Goal: Task Accomplishment & Management: Manage account settings

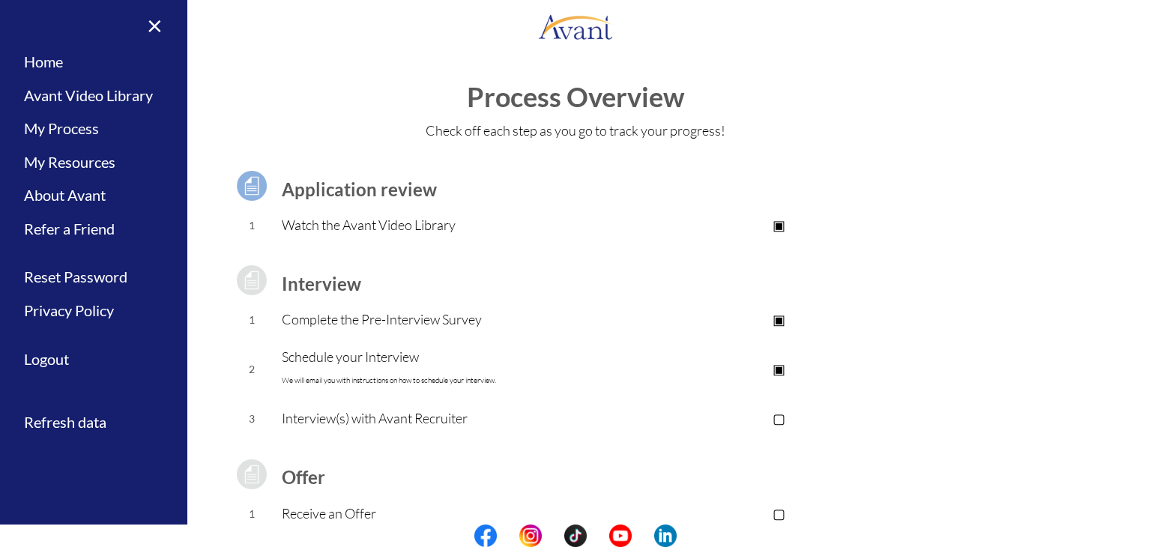
scroll to position [135, 0]
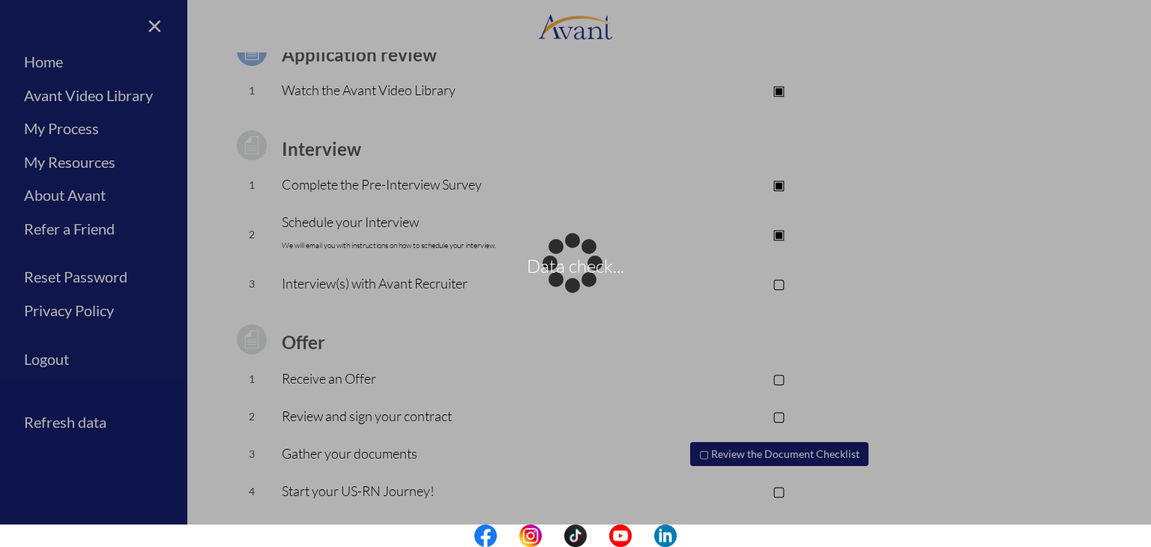
click at [565, 263] on div "Data check..." at bounding box center [575, 273] width 21 height 21
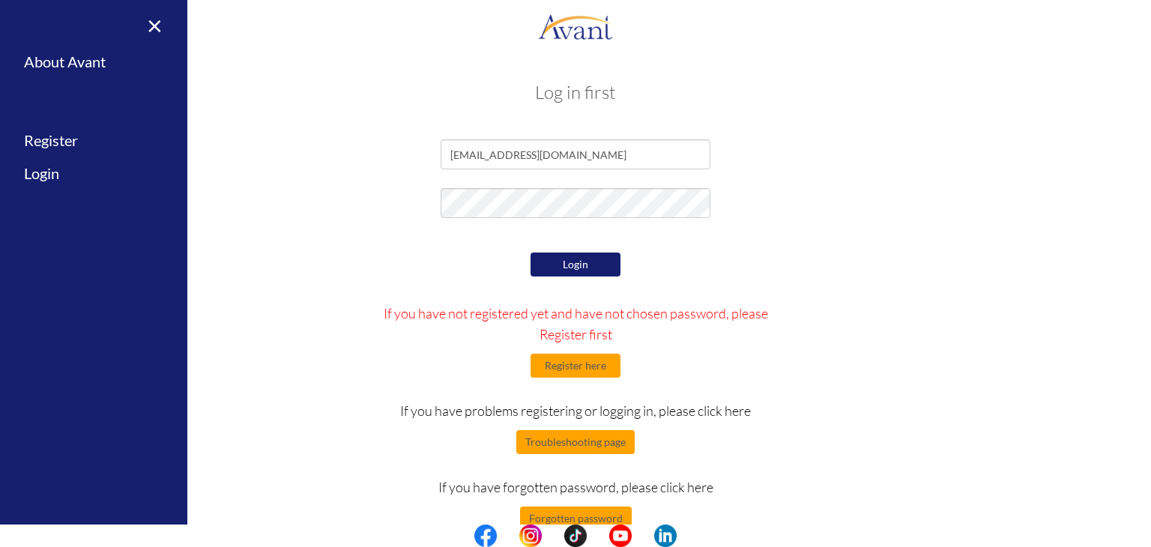
click at [578, 264] on button "Login" at bounding box center [575, 264] width 90 height 24
click at [584, 264] on button "Login" at bounding box center [575, 264] width 90 height 24
click at [158, 28] on link "×" at bounding box center [146, 25] width 46 height 50
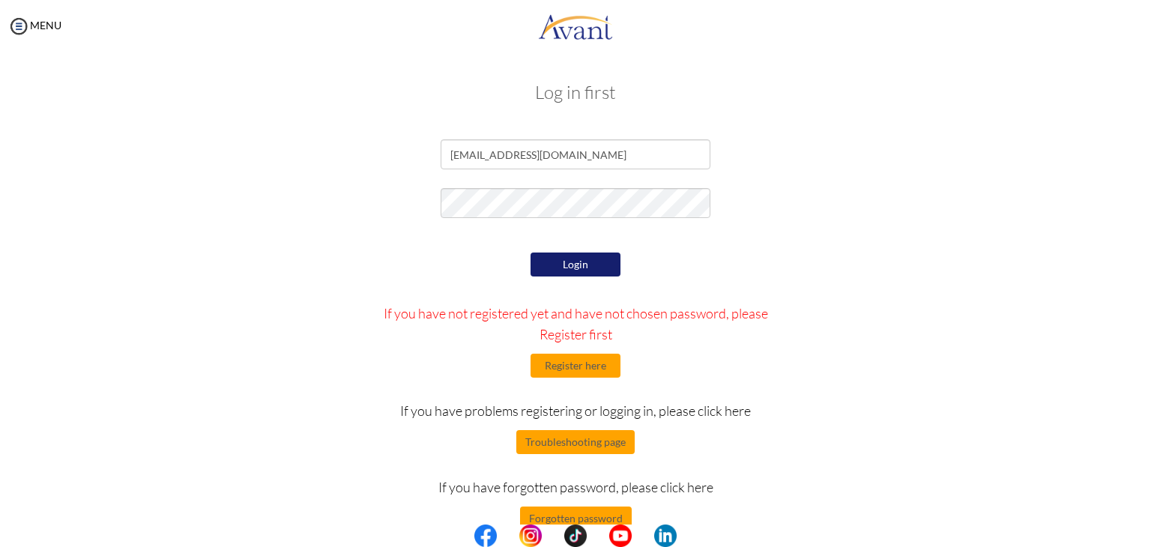
click at [557, 263] on button "Login" at bounding box center [575, 264] width 90 height 24
click at [602, 261] on button "Login" at bounding box center [575, 264] width 90 height 24
click at [578, 260] on button "Login" at bounding box center [575, 264] width 90 height 24
click at [584, 436] on button "Troubleshooting page" at bounding box center [575, 442] width 118 height 24
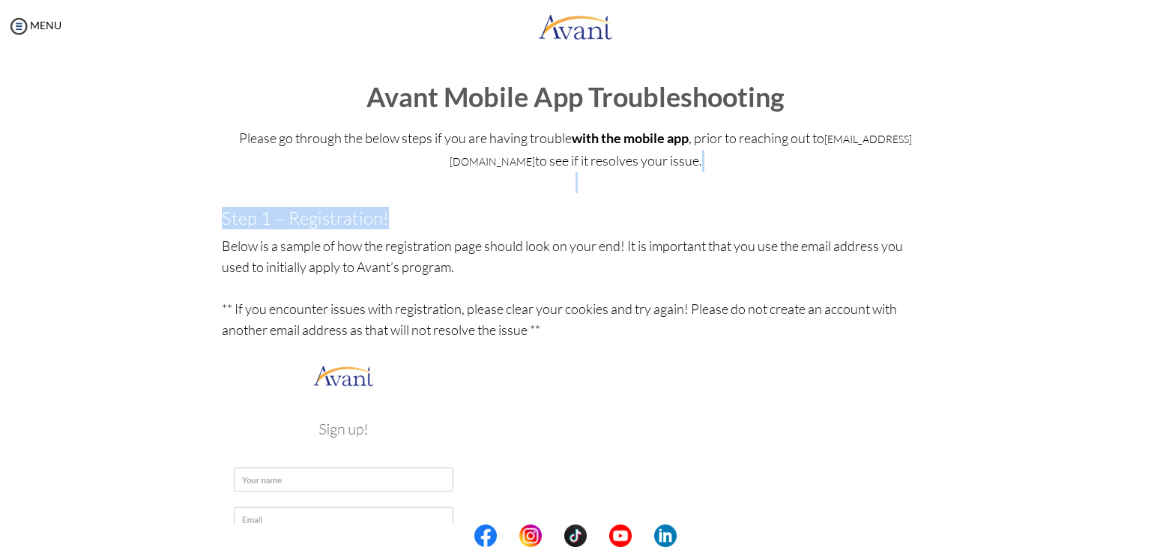
drag, startPoint x: 1137, startPoint y: 177, endPoint x: 1136, endPoint y: 200, distance: 23.3
click at [1136, 200] on div "My Status What is the next step? We would like you to watch the introductory vi…" at bounding box center [575, 325] width 1151 height 547
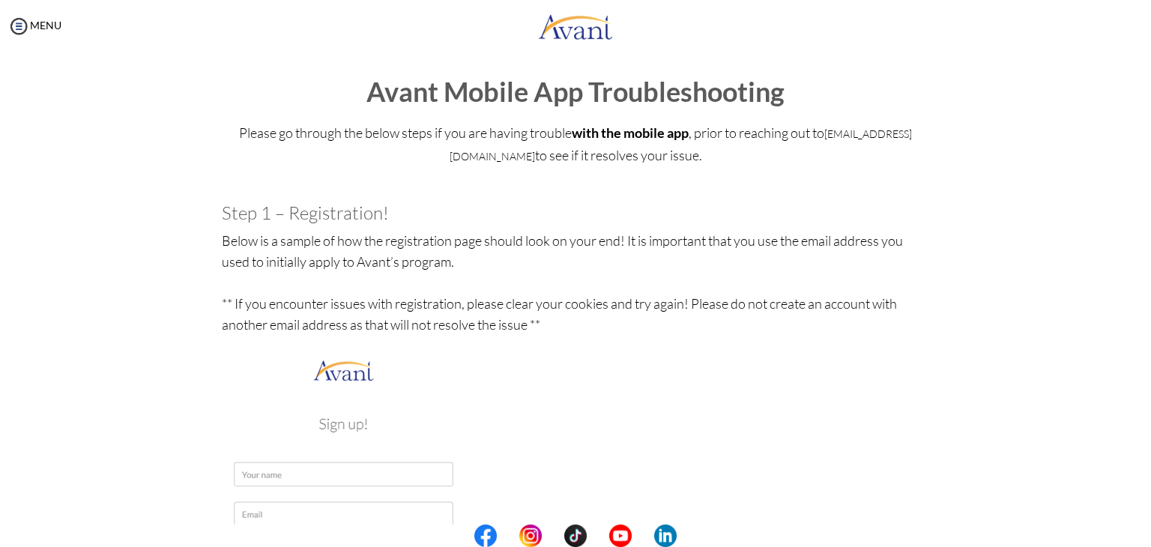
scroll to position [0, 0]
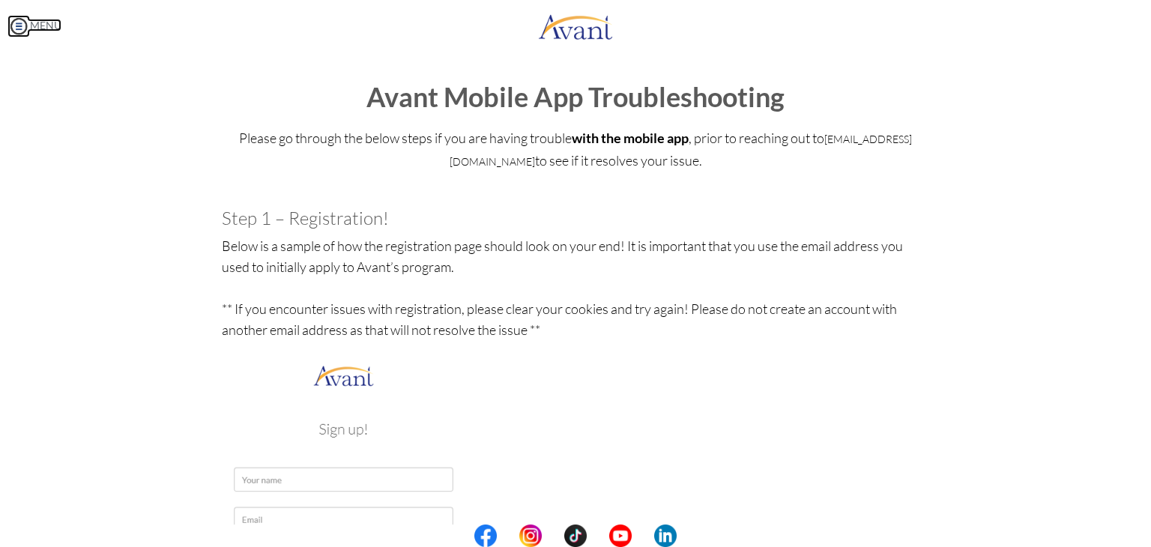
click at [15, 25] on img at bounding box center [18, 26] width 22 height 22
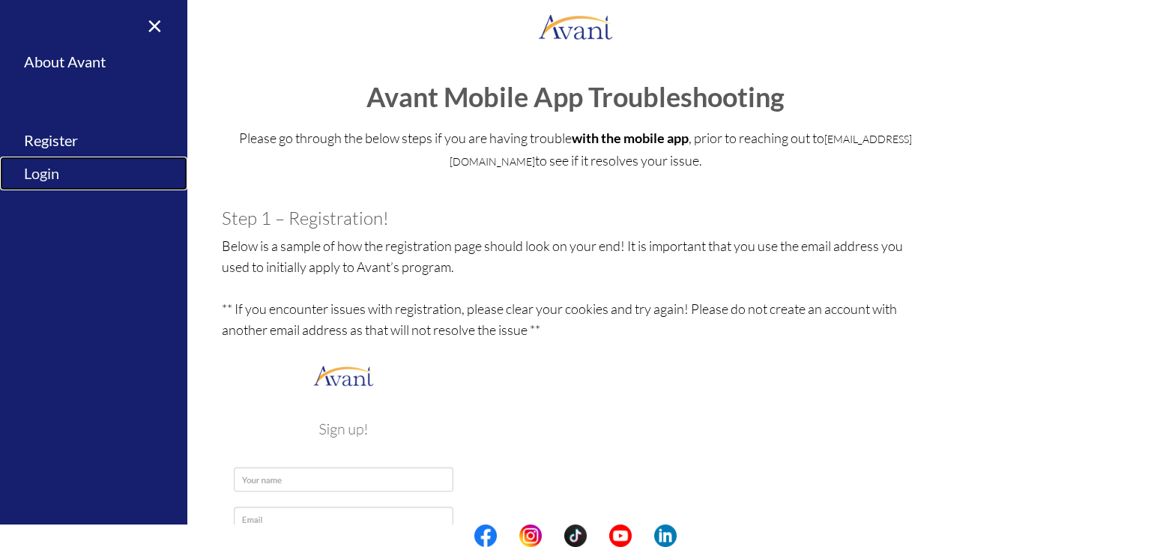
click at [53, 175] on link "Login" at bounding box center [93, 174] width 187 height 34
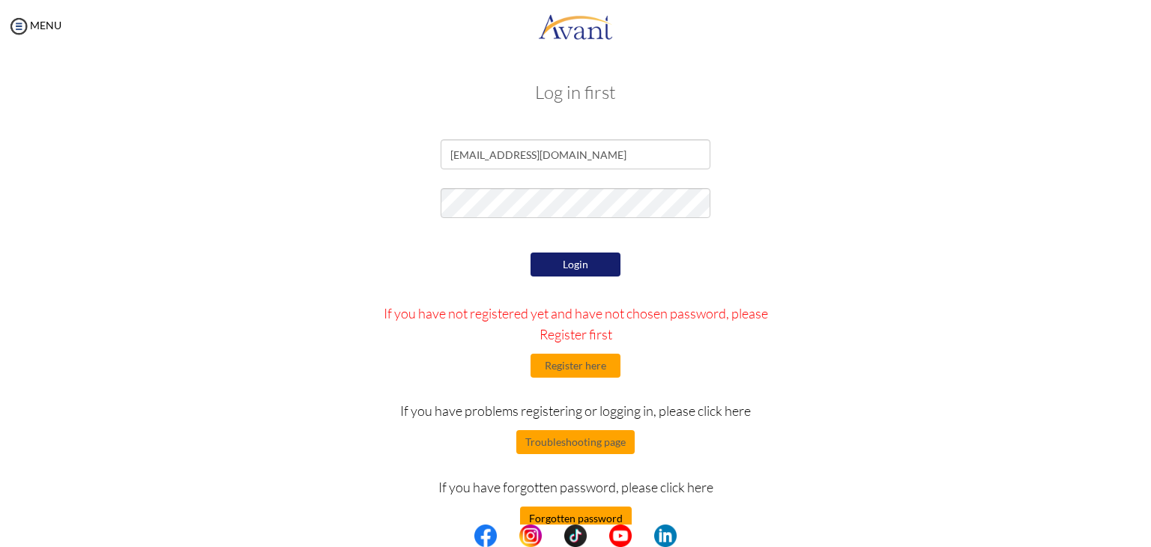
click at [571, 519] on button "Forgotten password" at bounding box center [576, 518] width 112 height 24
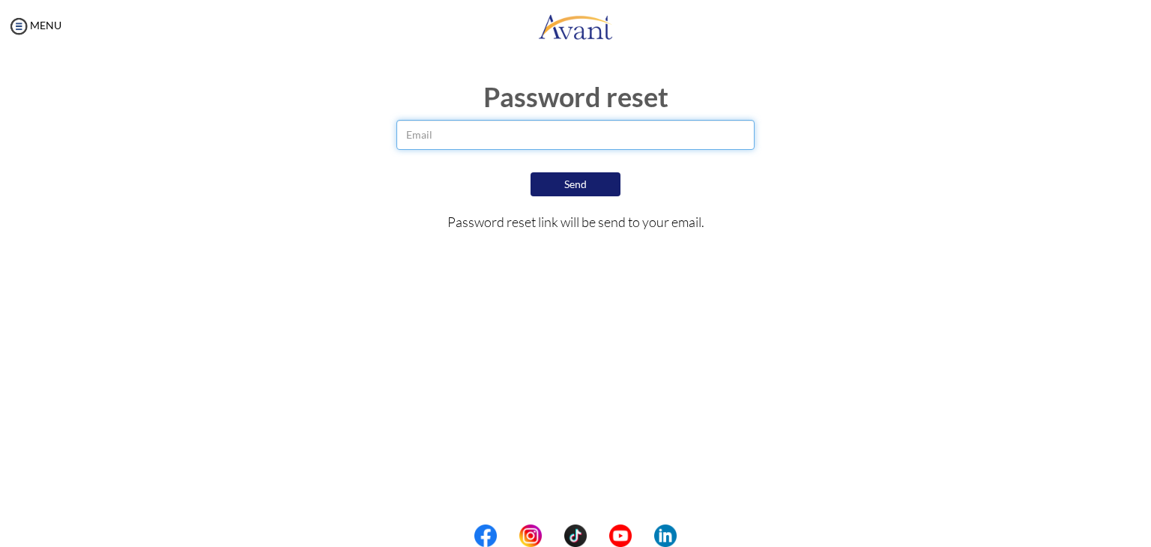
click at [506, 130] on input "email" at bounding box center [575, 135] width 359 height 30
type input "[EMAIL_ADDRESS][DOMAIN_NAME]"
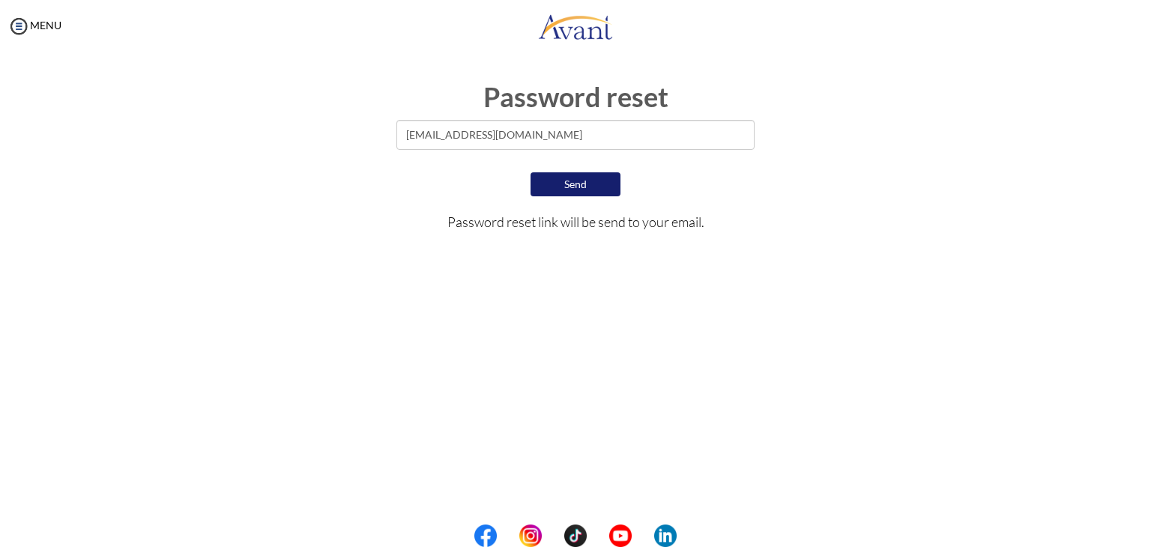
click at [572, 183] on button "Send" at bounding box center [575, 184] width 90 height 24
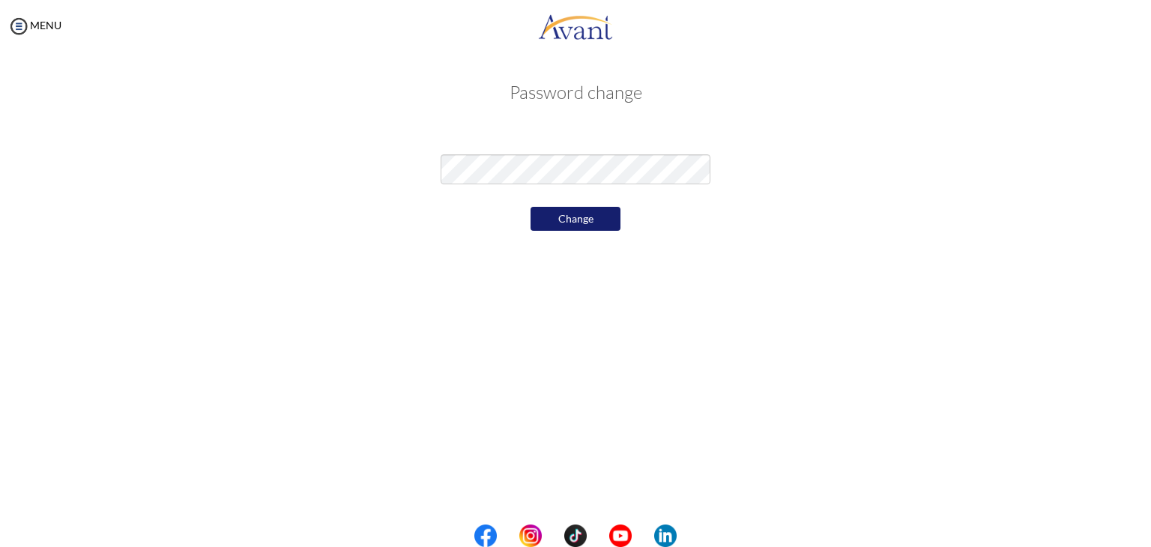
click at [570, 220] on button "Change" at bounding box center [575, 219] width 90 height 24
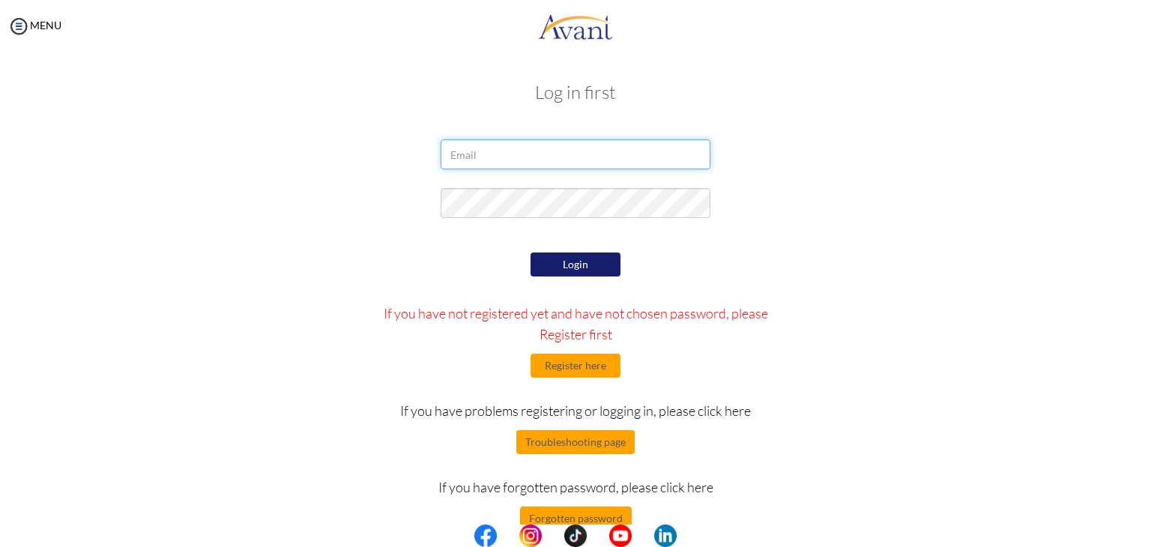
type input "[EMAIL_ADDRESS][DOMAIN_NAME]"
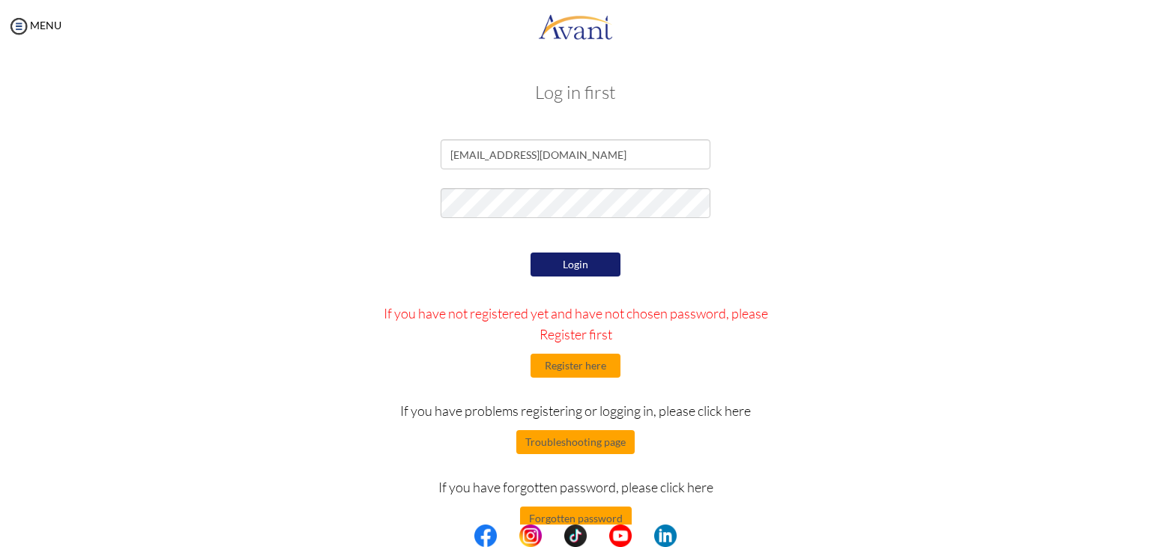
click at [566, 271] on button "Login" at bounding box center [575, 264] width 90 height 24
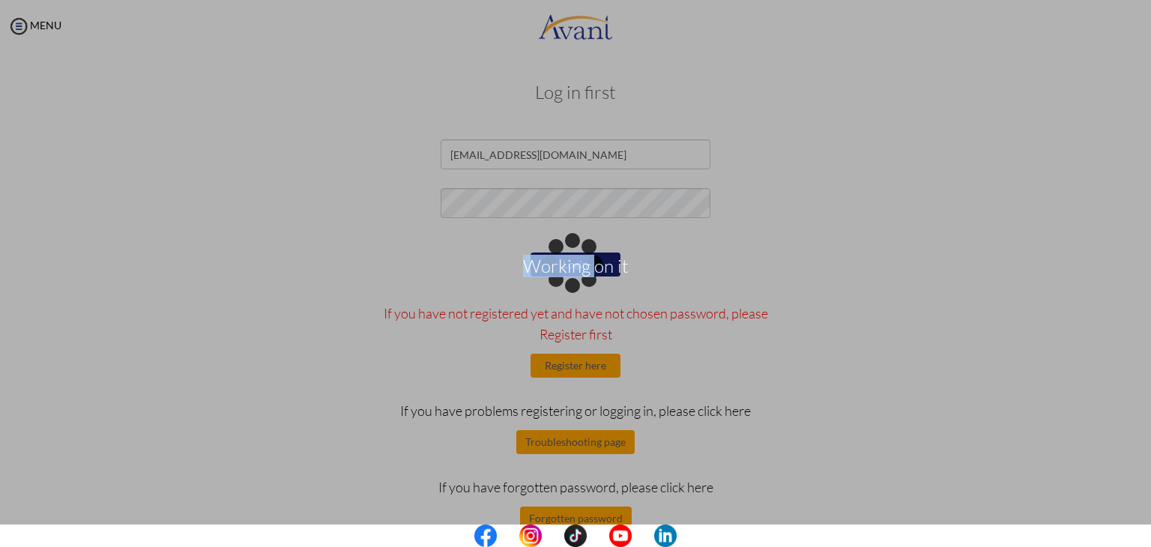
click at [566, 271] on p "Working on it" at bounding box center [575, 273] width 1151 height 36
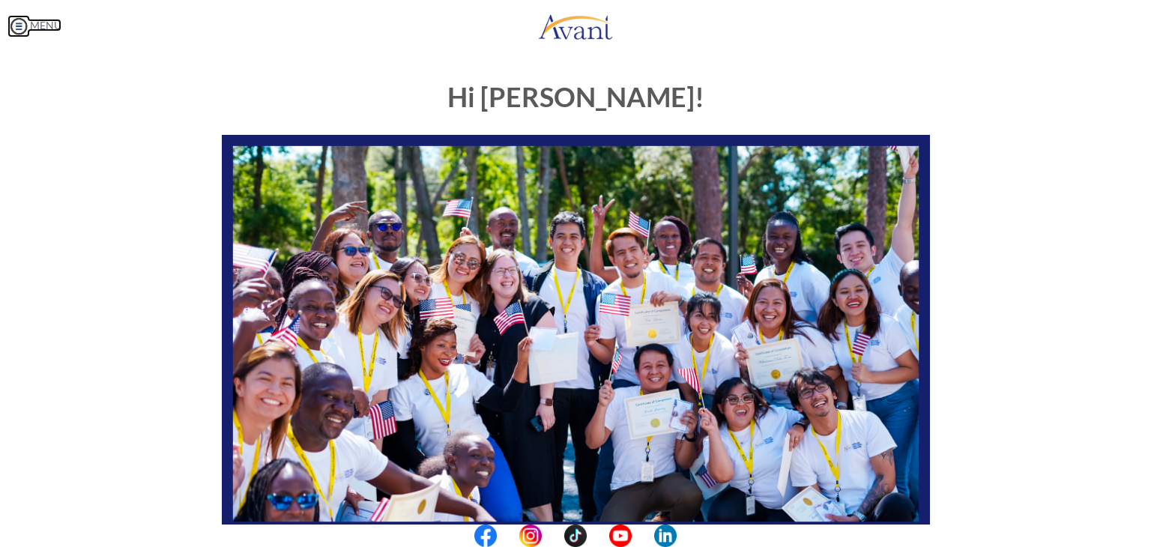
click at [12, 28] on img at bounding box center [18, 26] width 22 height 22
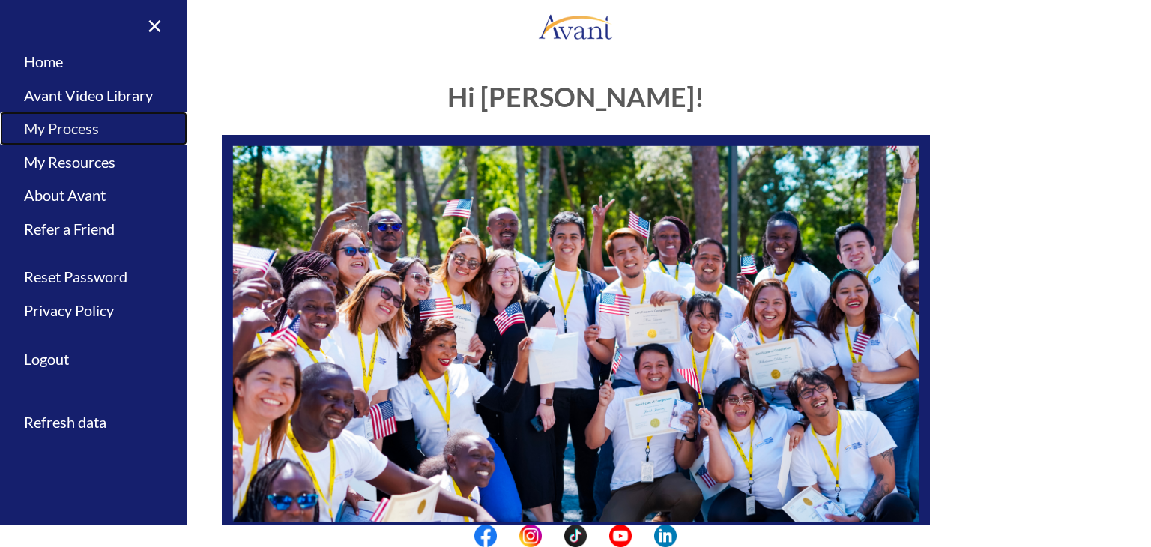
click at [82, 127] on link "My Process" at bounding box center [93, 129] width 187 height 34
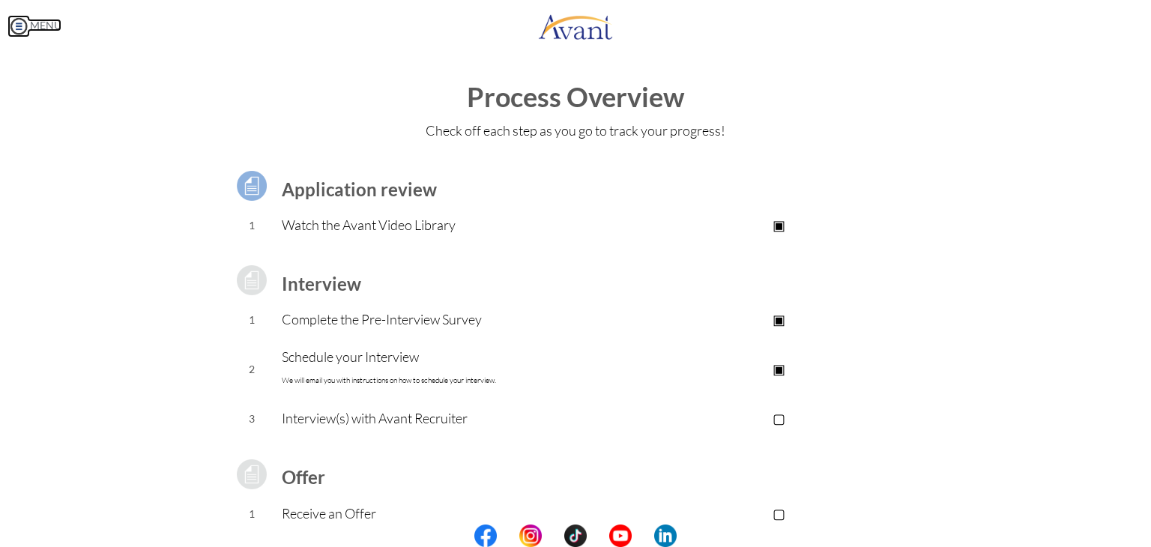
click at [18, 29] on img at bounding box center [18, 26] width 22 height 22
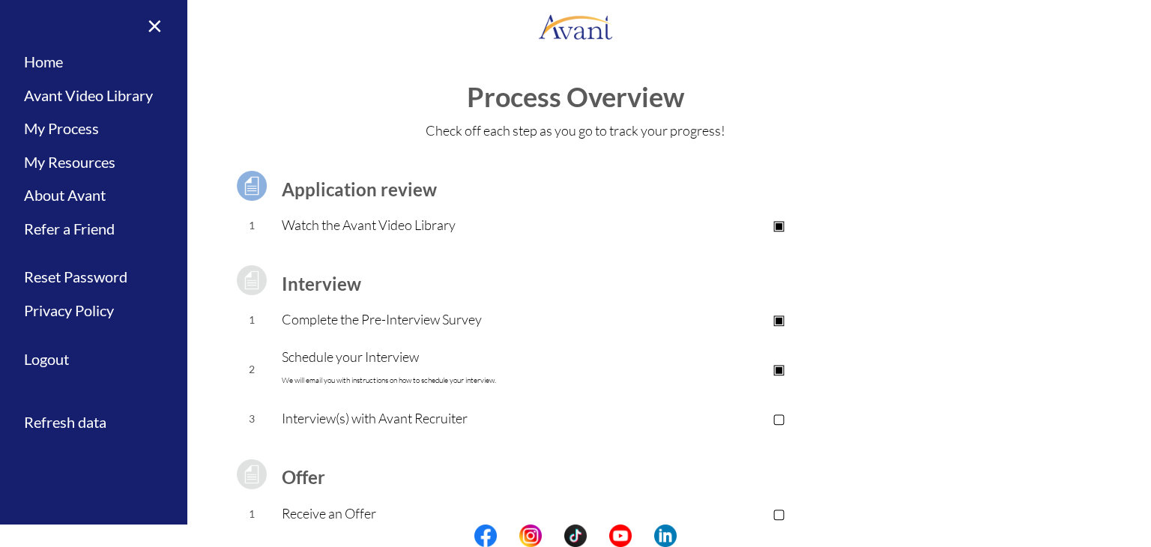
click at [375, 75] on div "My Status What is the next step? We would like you to watch the introductory vi…" at bounding box center [575, 325] width 1151 height 547
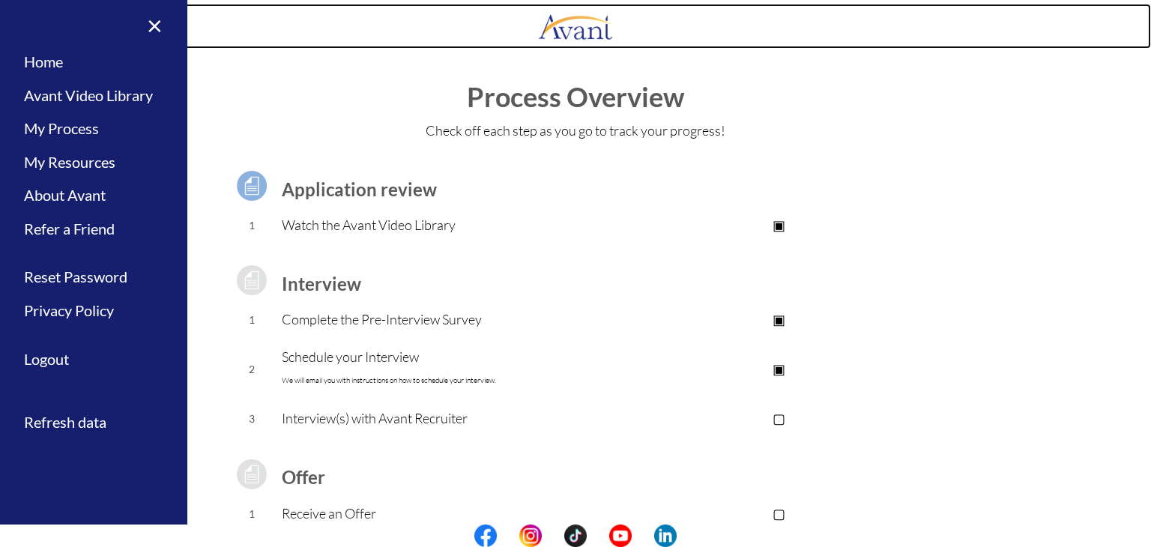
click at [242, 24] on link at bounding box center [575, 26] width 1151 height 45
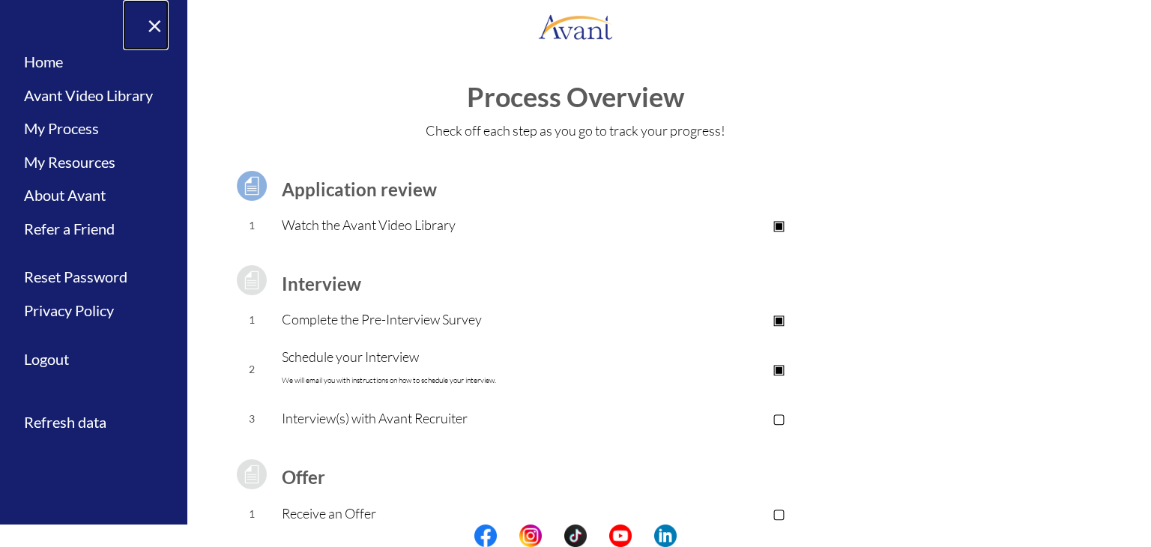
click at [154, 25] on link "×" at bounding box center [146, 25] width 46 height 50
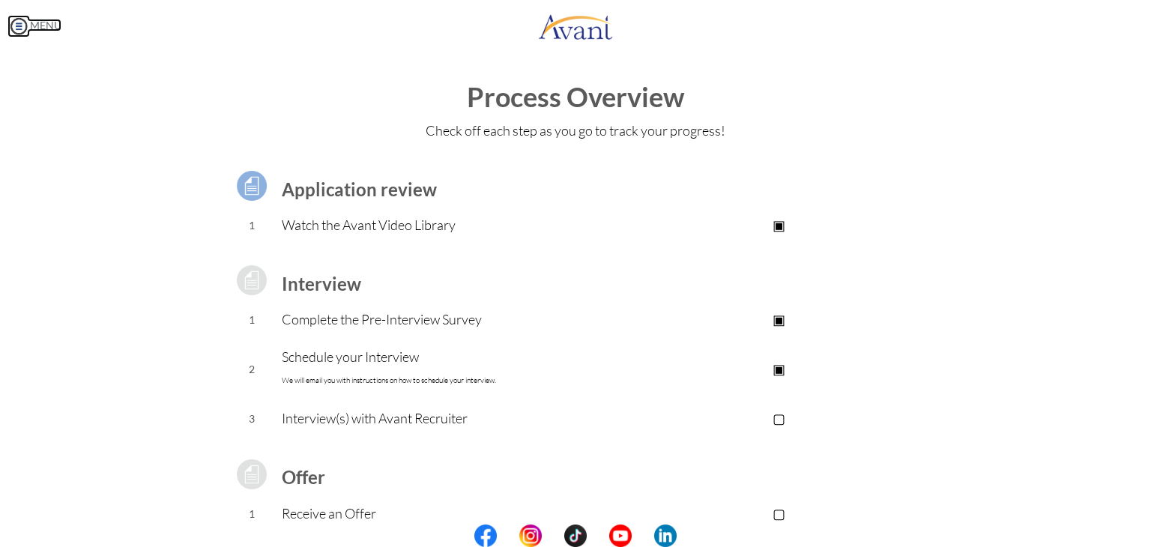
click at [13, 27] on img at bounding box center [18, 26] width 22 height 22
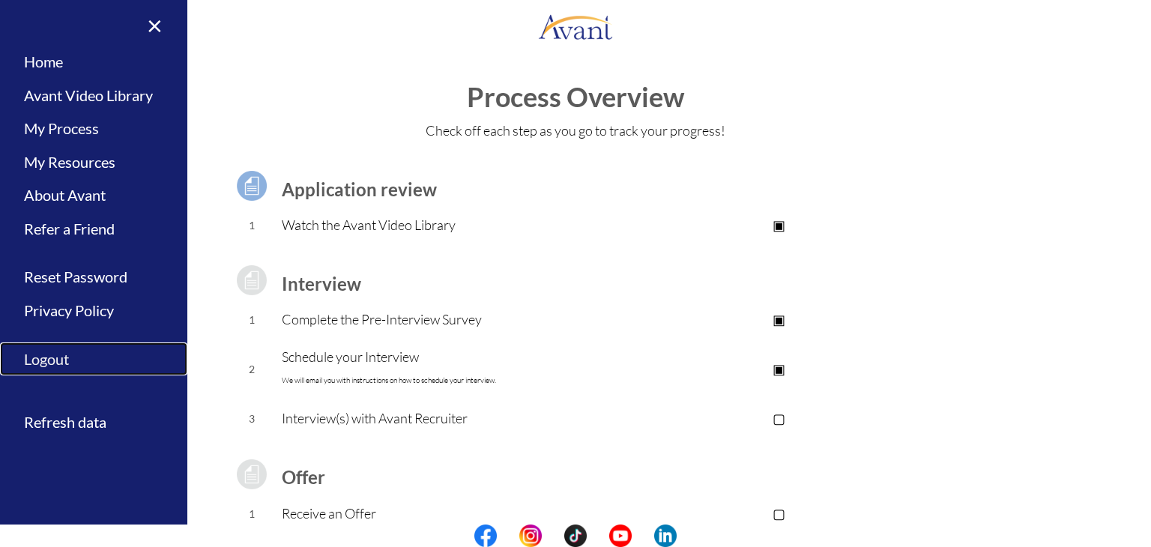
click at [61, 360] on link "Logout" at bounding box center [93, 359] width 187 height 34
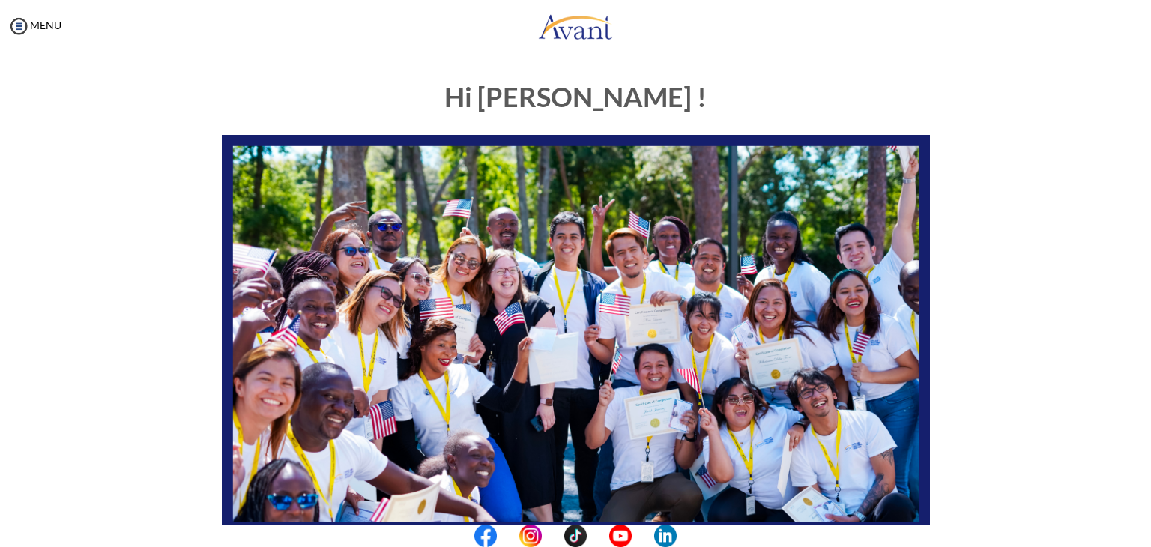
click at [1104, 416] on div "Hi EVANS ! START HERE: Avant Video Library My Process My Resources About Avant …" at bounding box center [575, 468] width 1121 height 802
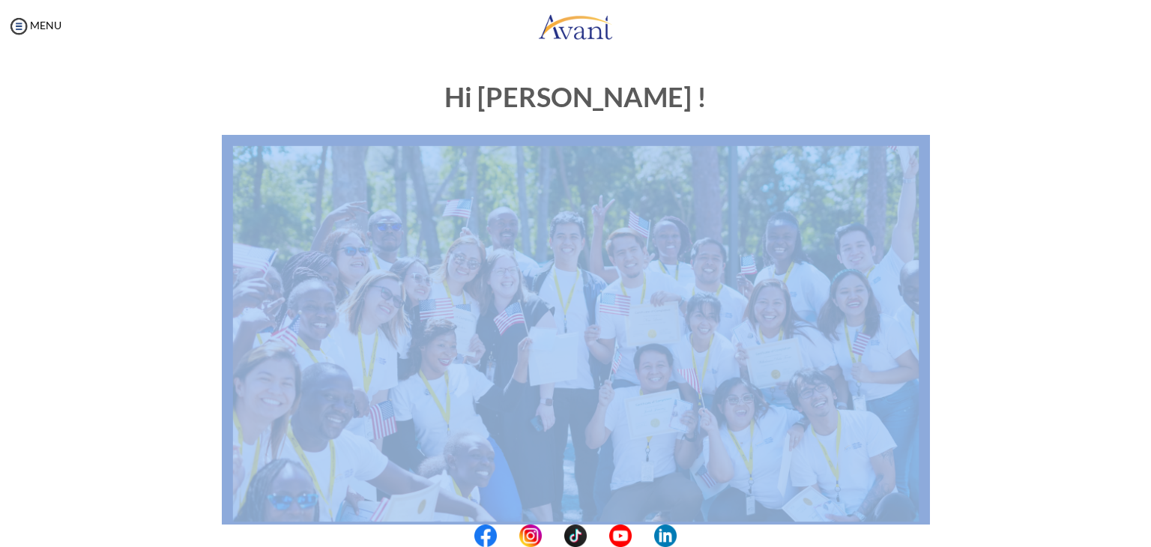
click at [1104, 416] on div "Hi EVANS ! START HERE: Avant Video Library My Process My Resources About Avant …" at bounding box center [575, 468] width 1121 height 802
